Goal: Task Accomplishment & Management: Manage account settings

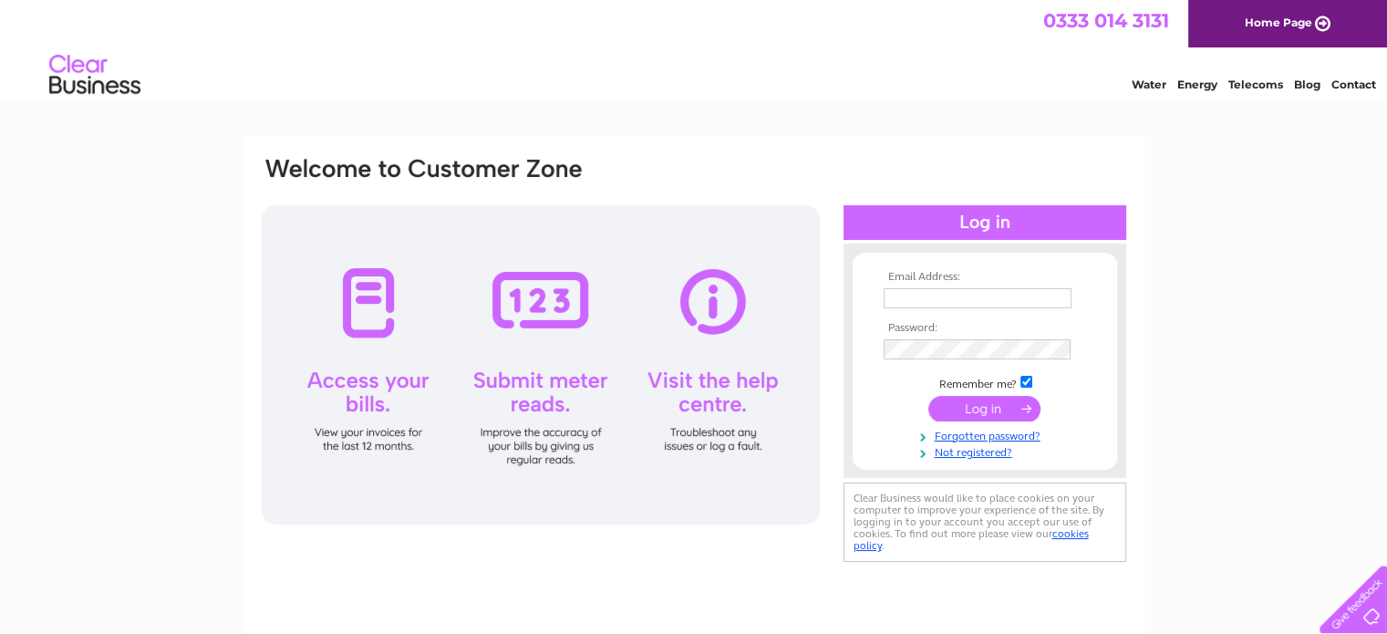
click at [987, 296] on input "text" at bounding box center [978, 298] width 188 height 20
type input "macleod.management@live.co.uk"
click at [928, 397] on input "submit" at bounding box center [984, 410] width 112 height 26
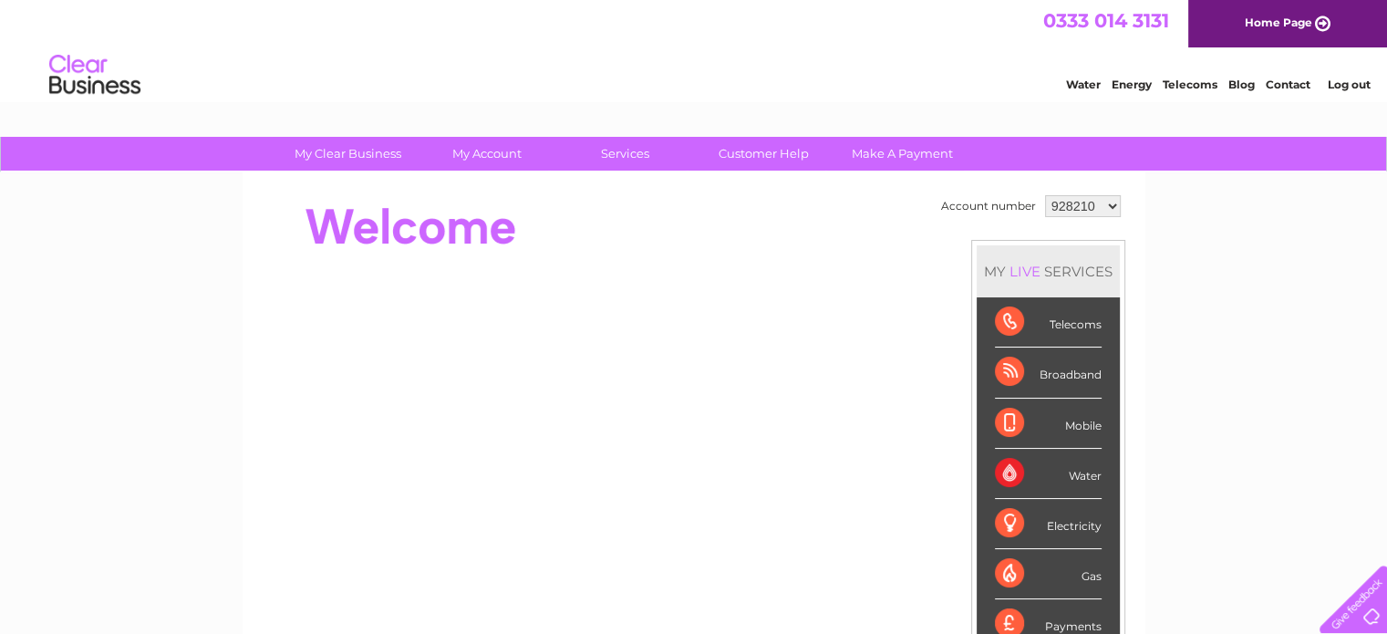
click at [1111, 207] on select "928210 928253 942070 993570 995351 1125300 1137927" at bounding box center [1083, 206] width 76 height 22
select select "928253"
click at [1045, 195] on select "928210 928253 942070 993570 995351 1125300 1137927" at bounding box center [1083, 206] width 76 height 22
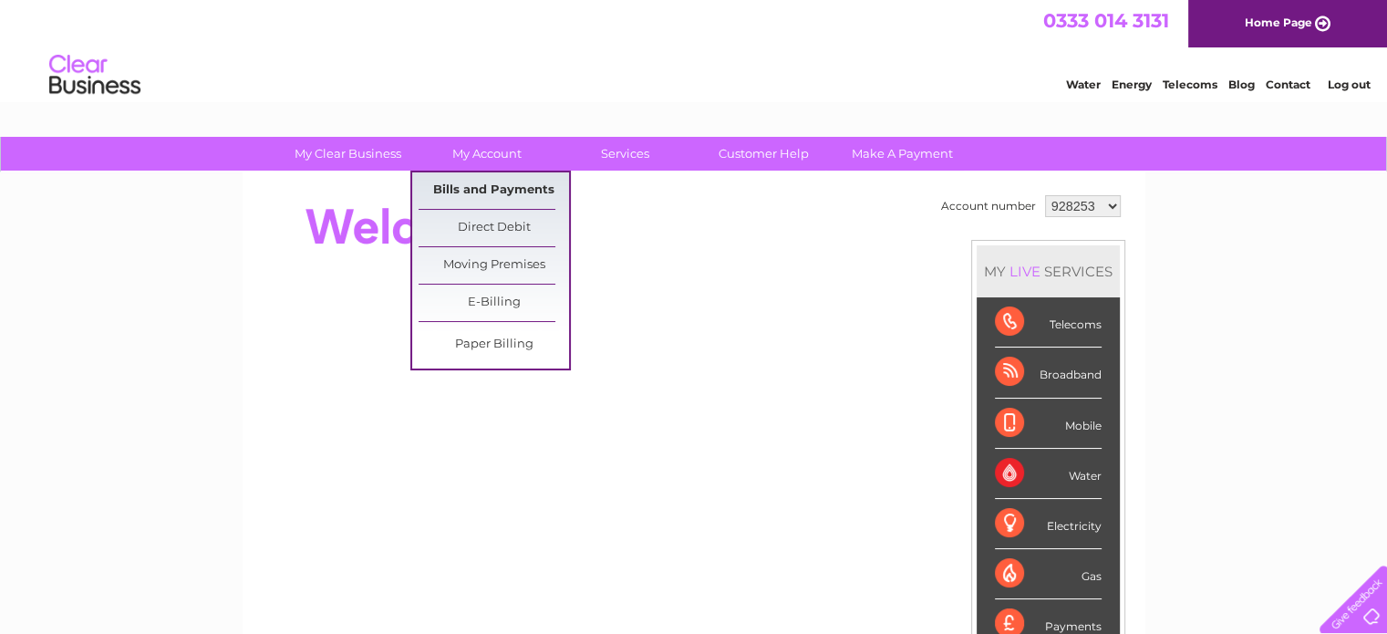
click at [493, 202] on link "Bills and Payments" at bounding box center [494, 190] width 150 height 36
click at [492, 181] on link "Bills and Payments" at bounding box center [494, 190] width 150 height 36
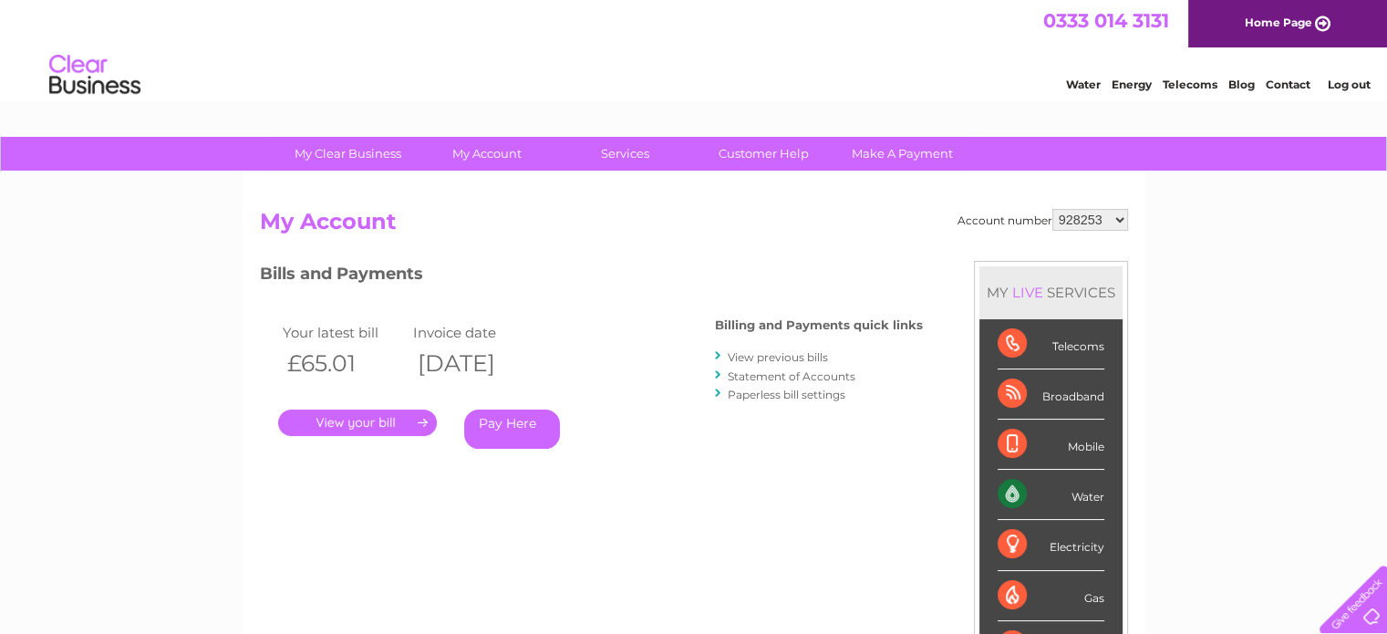
click at [358, 421] on link "." at bounding box center [357, 422] width 159 height 26
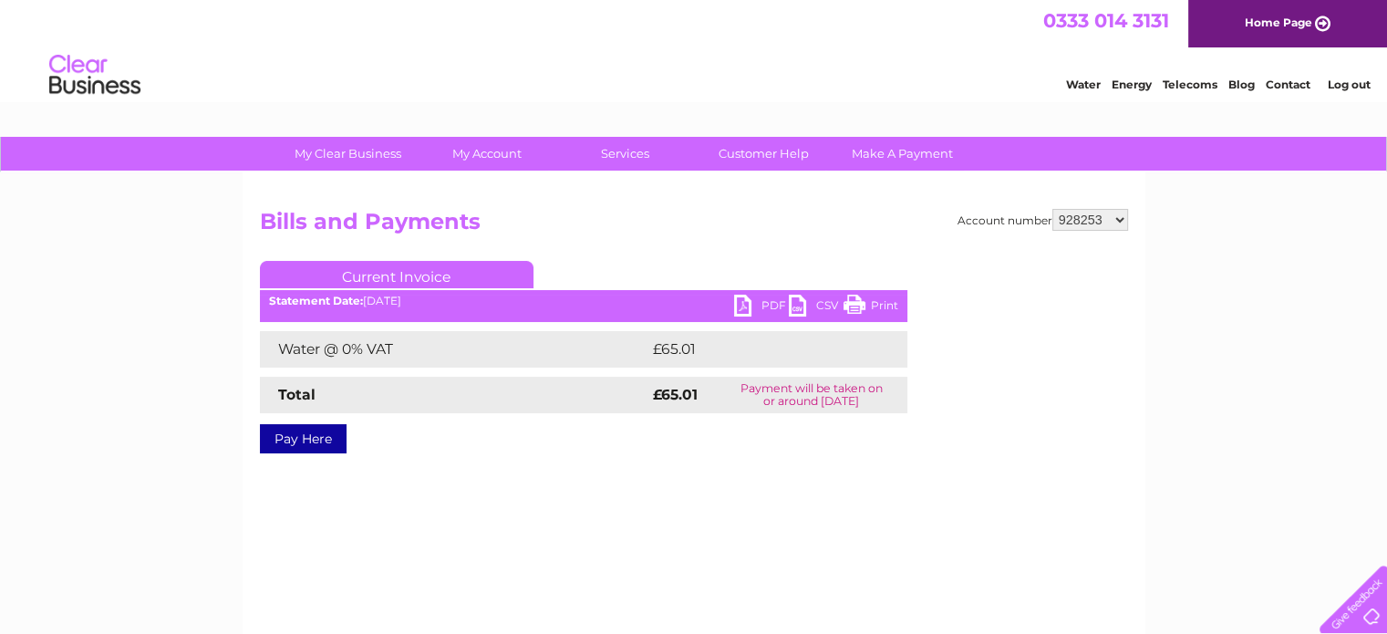
click at [752, 301] on link "PDF" at bounding box center [761, 308] width 55 height 26
click at [1343, 85] on link "Log out" at bounding box center [1348, 85] width 43 height 14
